Goal: Communication & Community: Ask a question

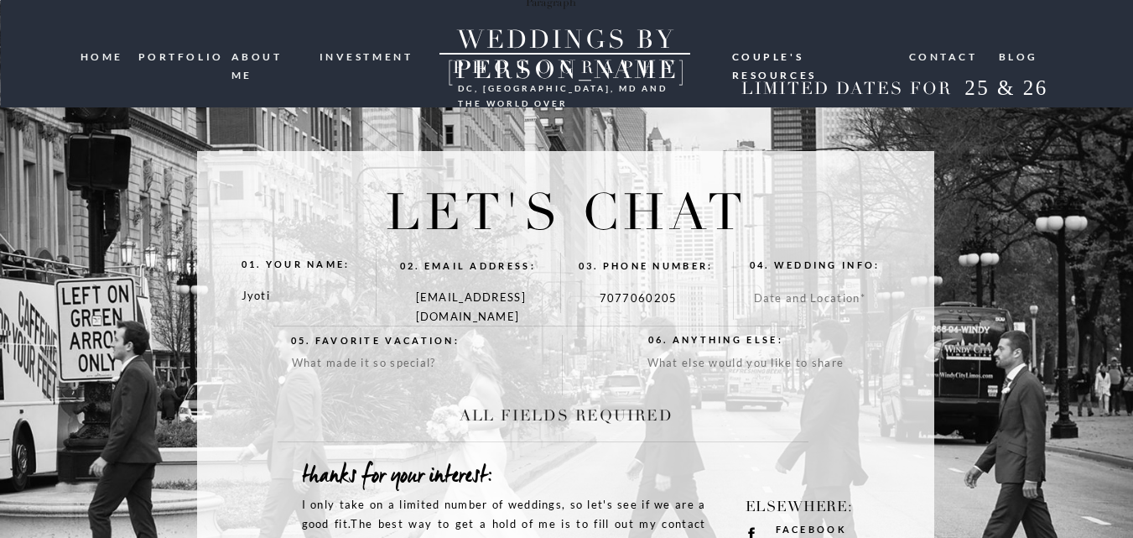
type textarea "[GEOGRAPHIC_DATA]"
type textarea "Hello Weddingsbylee I’m Jyoti Shah , the Business Development Manager at a prom…"
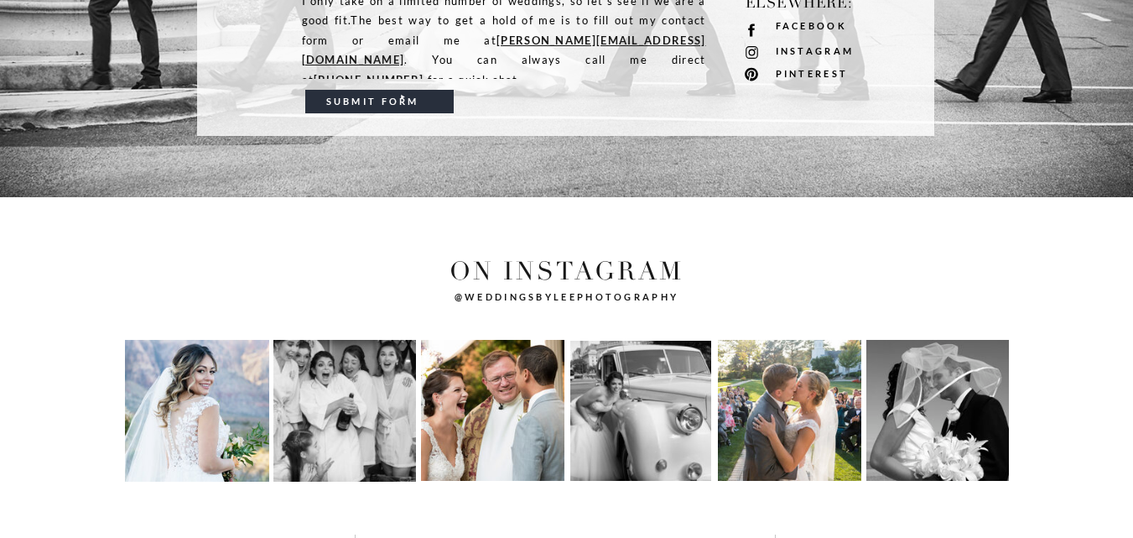
scroll to position [252, 0]
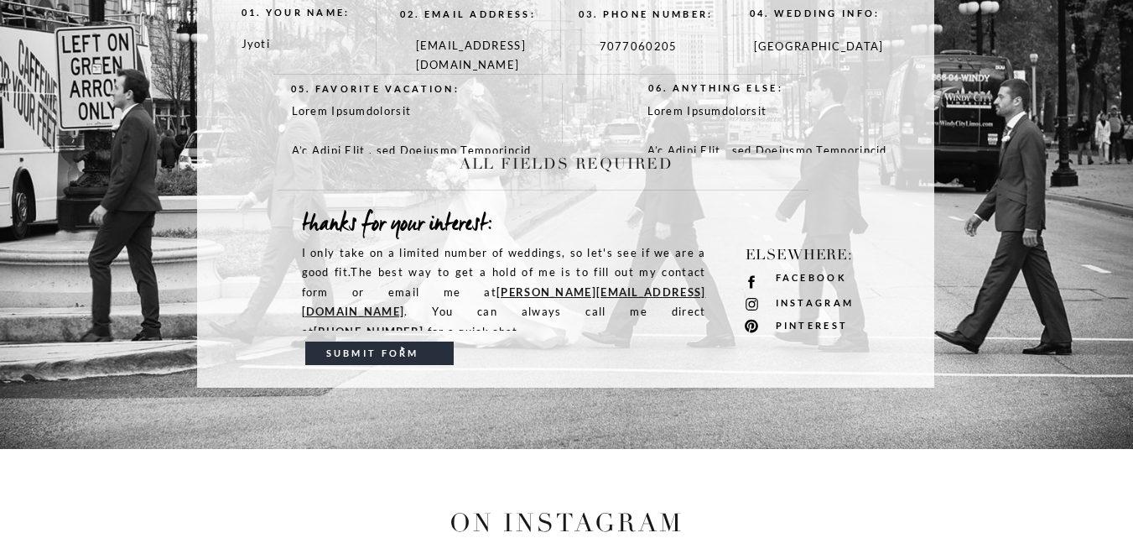
click at [355, 356] on h3 "submit form" at bounding box center [381, 353] width 111 height 16
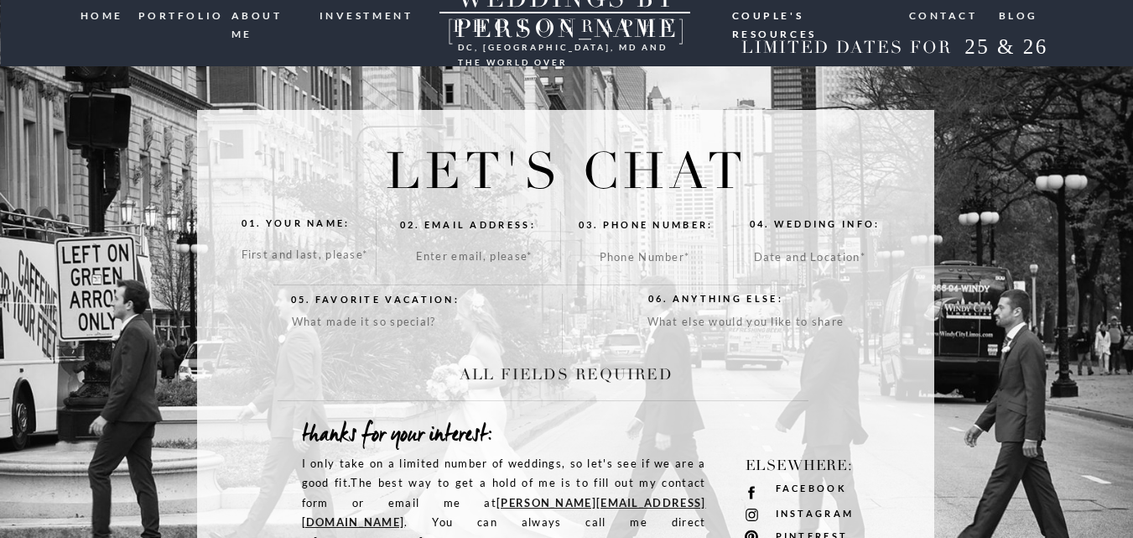
scroll to position [0, 0]
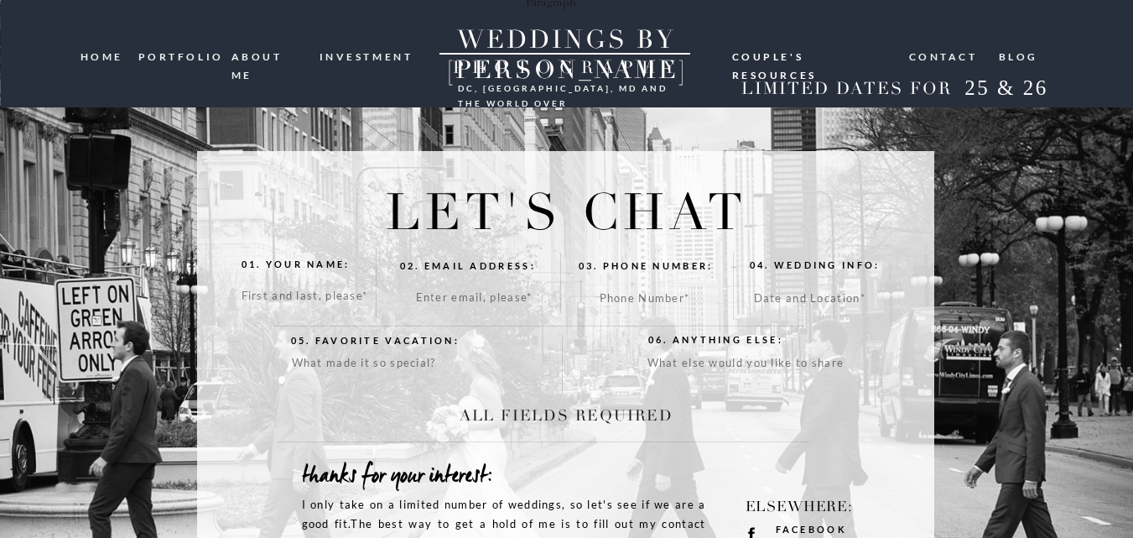
click at [335, 310] on textarea at bounding box center [314, 300] width 144 height 29
type textarea "Los Angeles"
type textarea "7077060205"
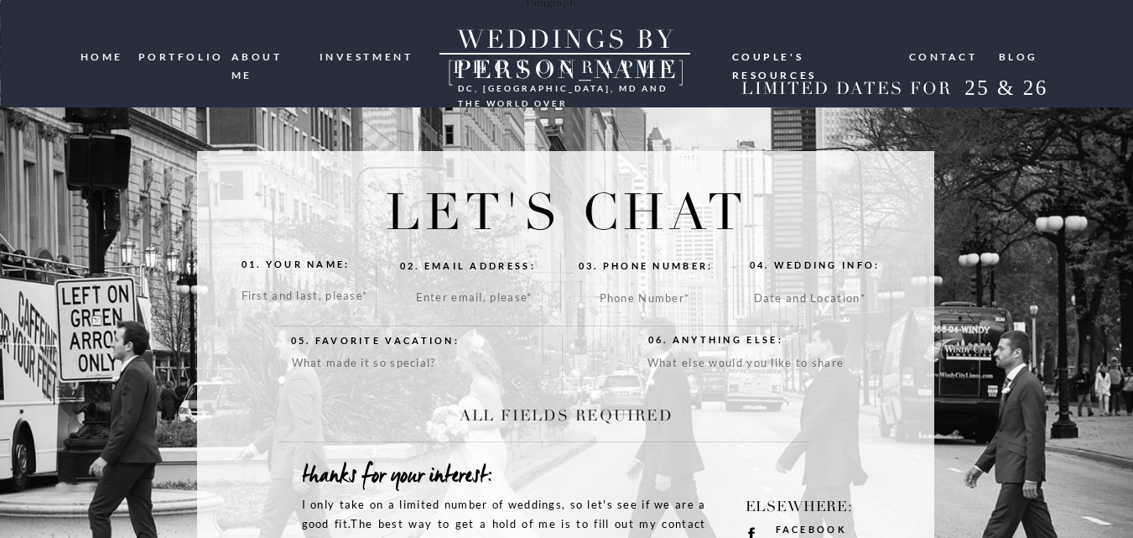
type textarea "Seorankings001@gmail.com"
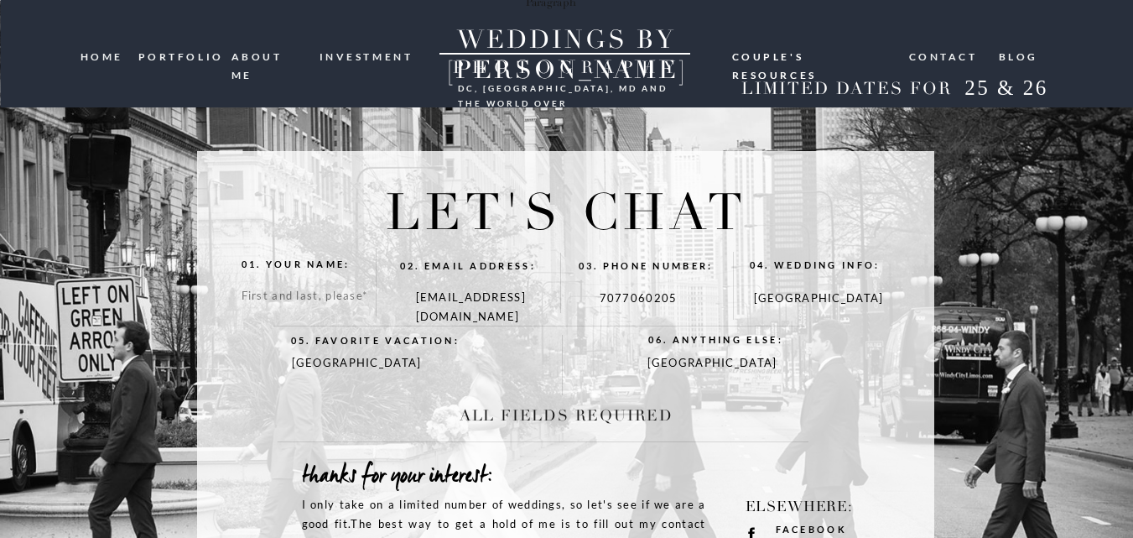
type textarea "JYOTI SHAH"
click at [487, 309] on textarea "Seorankings001@gmail.com" at bounding box center [492, 305] width 153 height 34
click at [685, 300] on textarea "7077060205" at bounding box center [675, 306] width 150 height 34
